Goal: Task Accomplishment & Management: Use online tool/utility

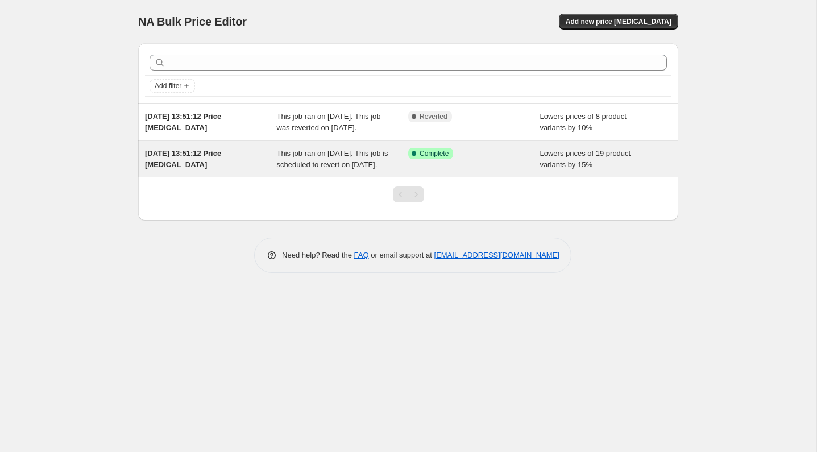
click at [317, 169] on span "This job ran on [DATE]. This job is scheduled to revert on [DATE]." at bounding box center [332, 159] width 111 height 20
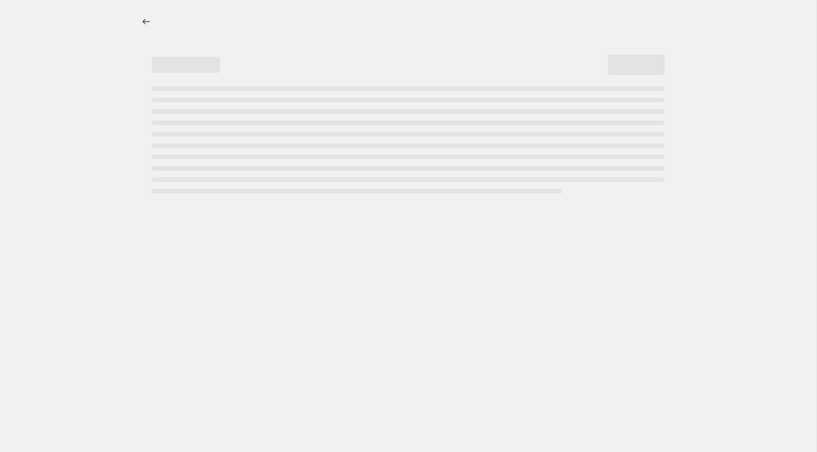
select select "percentage"
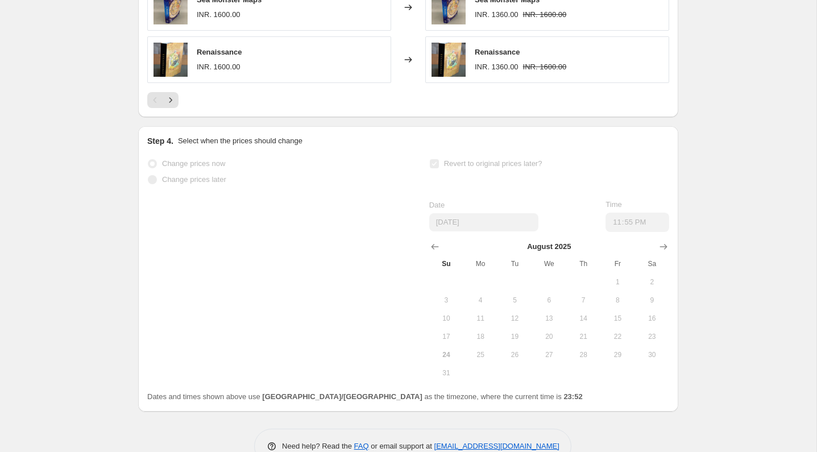
scroll to position [1026, 0]
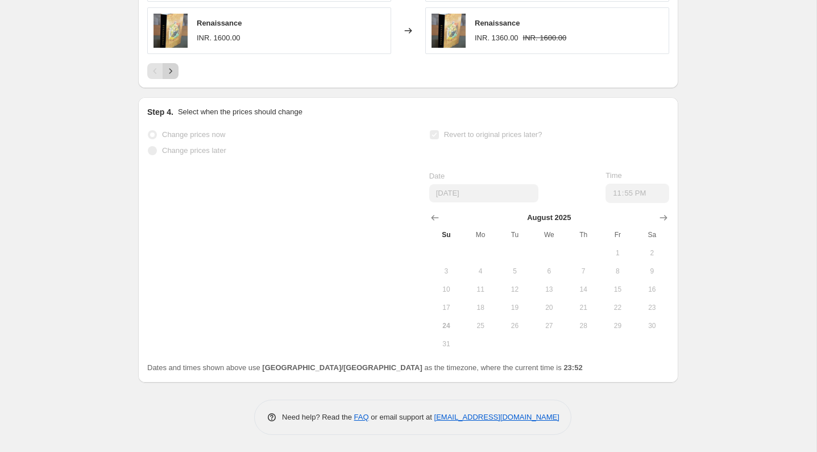
click at [168, 71] on icon "Next" at bounding box center [170, 70] width 11 height 11
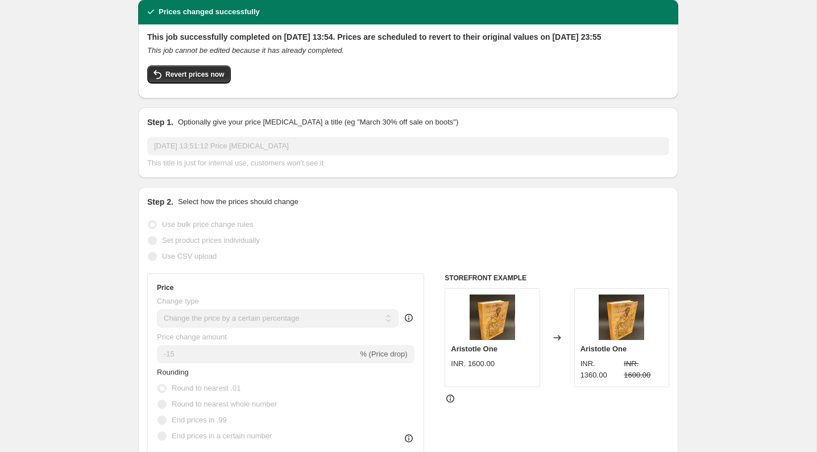
scroll to position [0, 0]
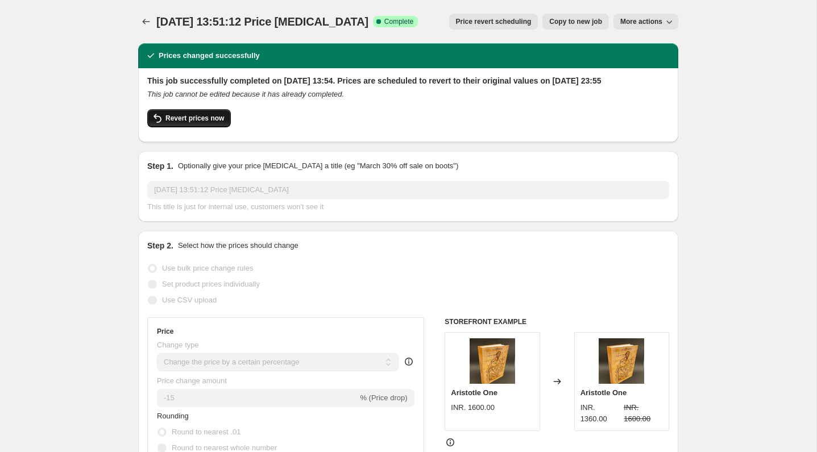
click at [214, 123] on span "Revert prices now" at bounding box center [194, 118] width 59 height 9
checkbox input "false"
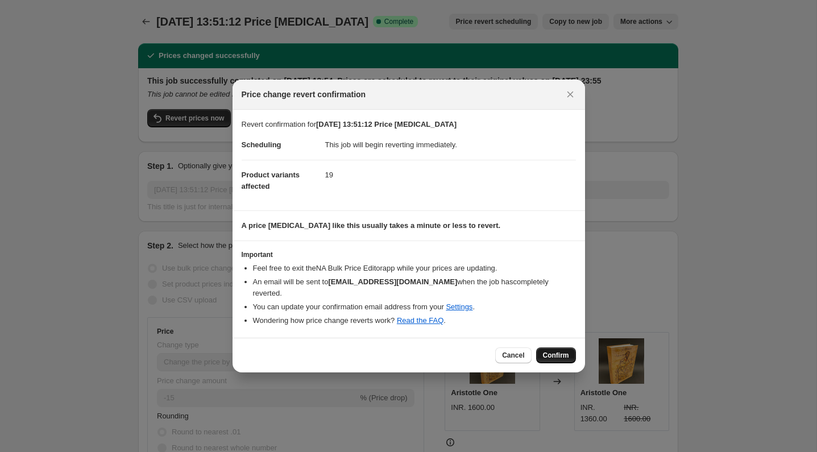
click at [559, 354] on span "Confirm" at bounding box center [556, 355] width 26 height 9
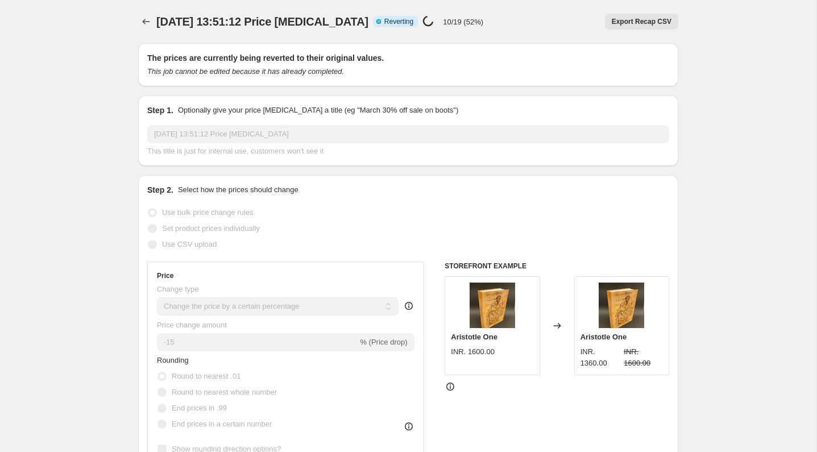
select select "percentage"
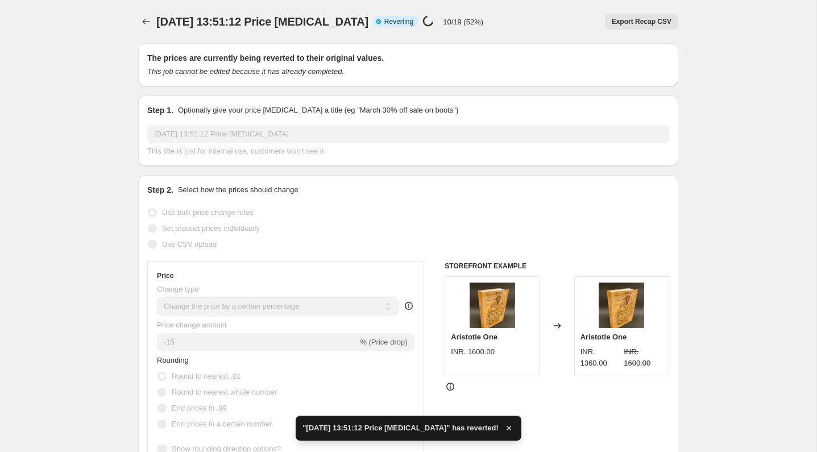
checkbox input "true"
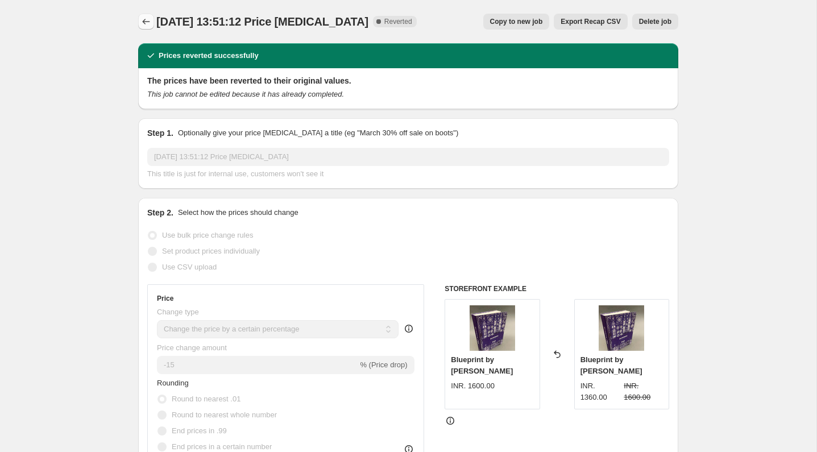
click at [149, 18] on icon "Price change jobs" at bounding box center [145, 21] width 11 height 11
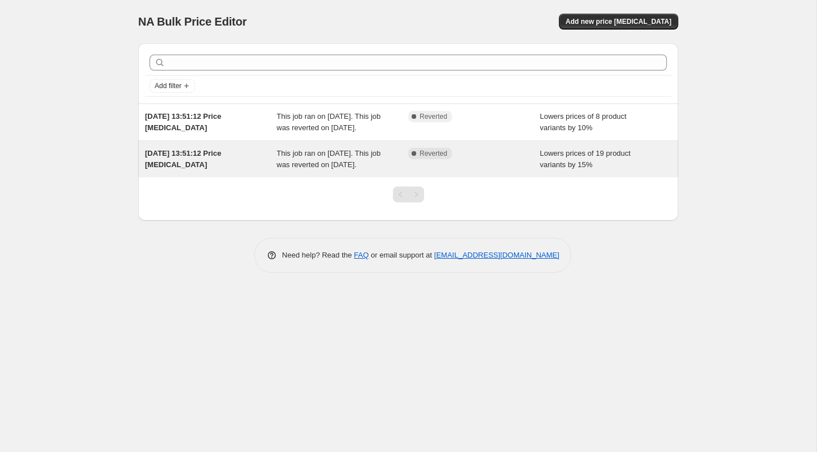
click at [186, 163] on span "[DATE] 13:51:12 Price [MEDICAL_DATA]" at bounding box center [183, 159] width 76 height 20
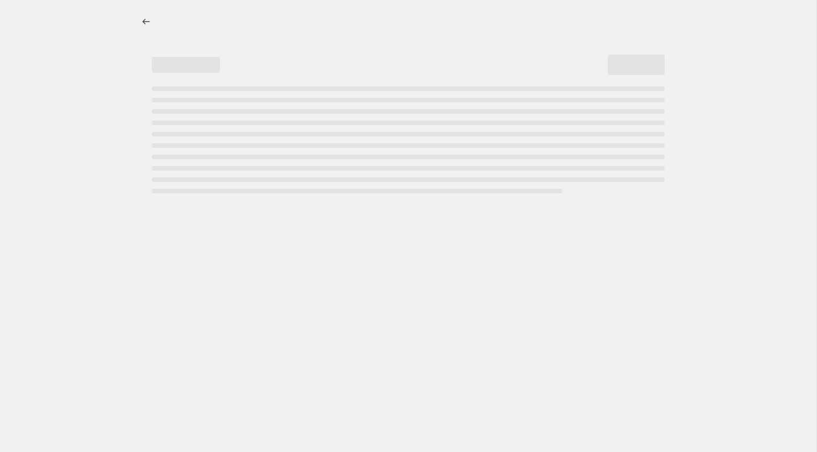
select select "percentage"
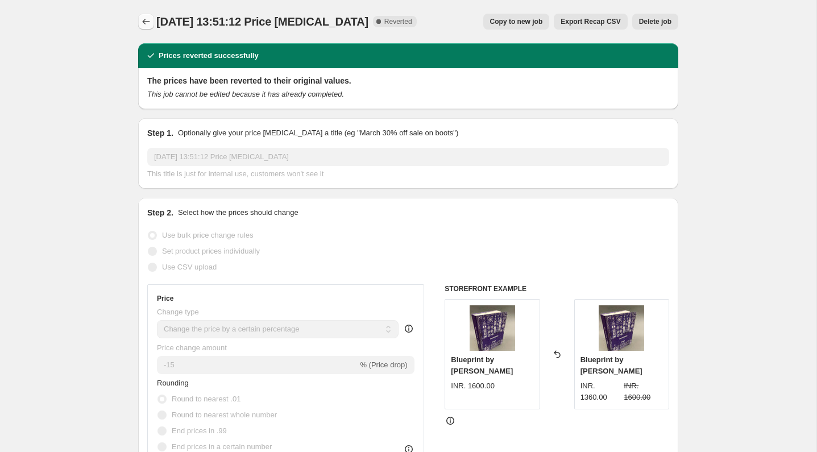
click at [147, 20] on icon "Price change jobs" at bounding box center [145, 21] width 11 height 11
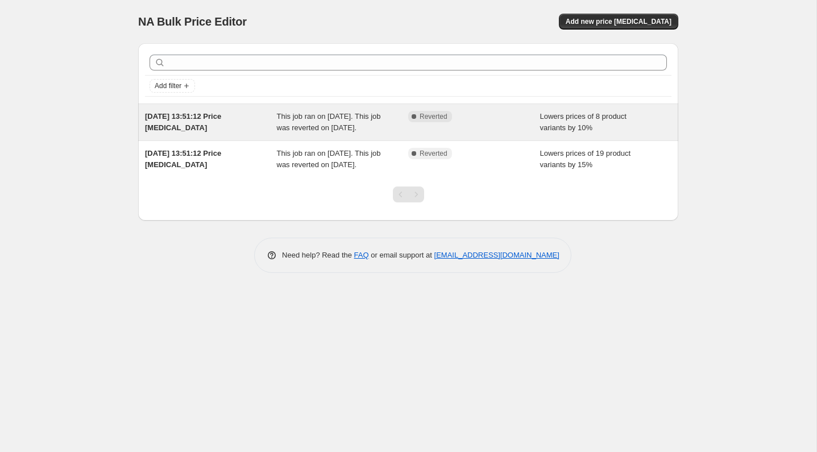
click at [207, 126] on div "[DATE] 13:51:12 Price [MEDICAL_DATA]" at bounding box center [211, 122] width 132 height 23
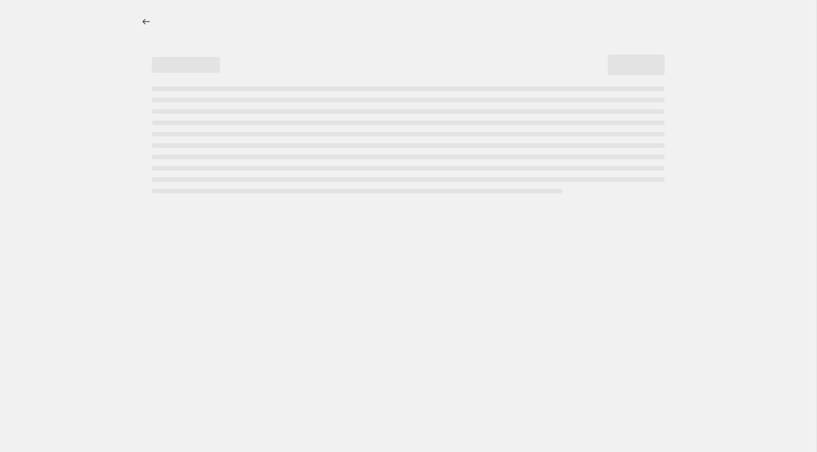
select select "percentage"
